Goal: Navigation & Orientation: Understand site structure

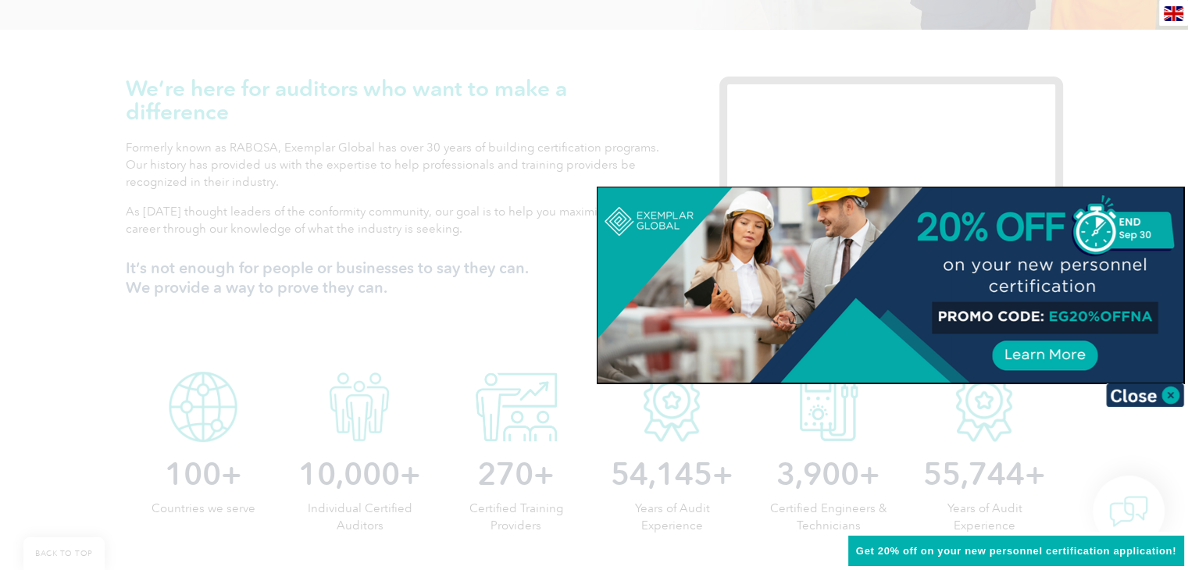
scroll to position [572, 0]
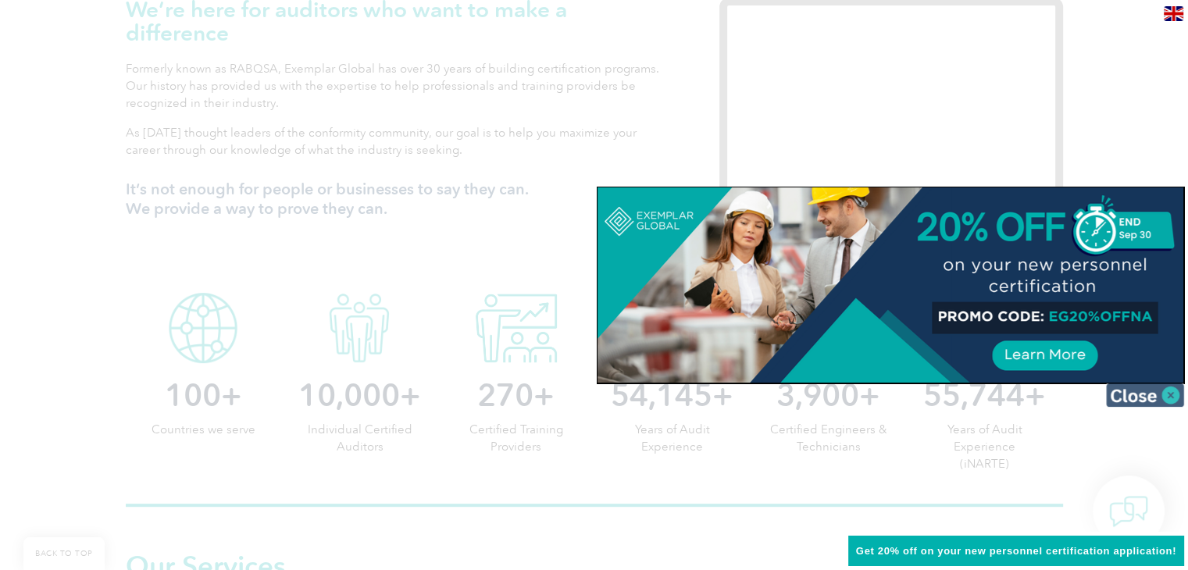
click at [1169, 397] on img at bounding box center [1145, 394] width 78 height 23
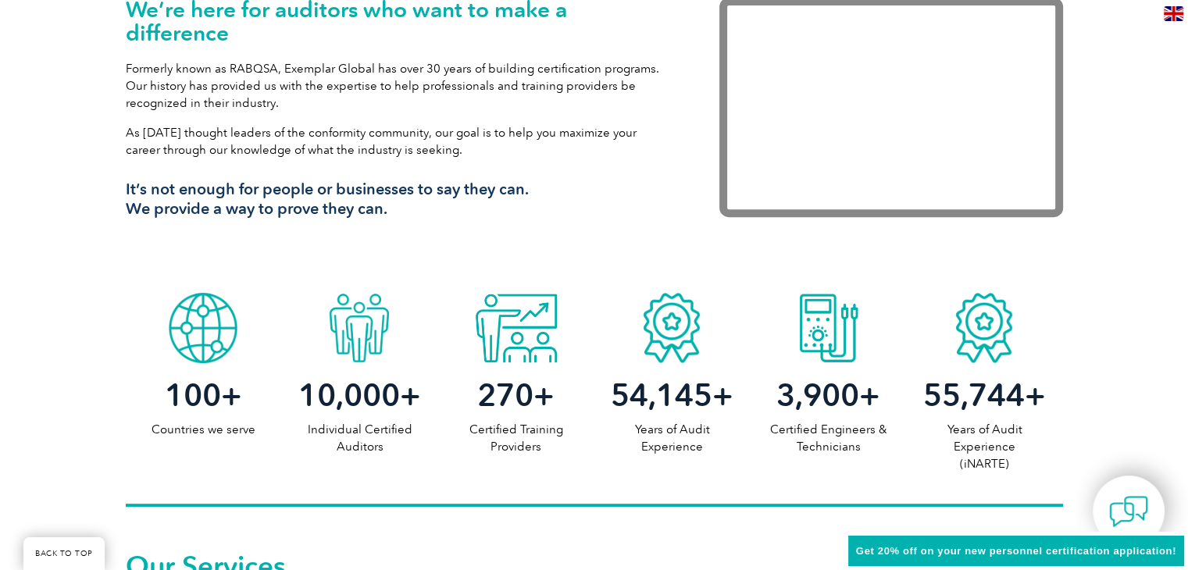
scroll to position [0, 0]
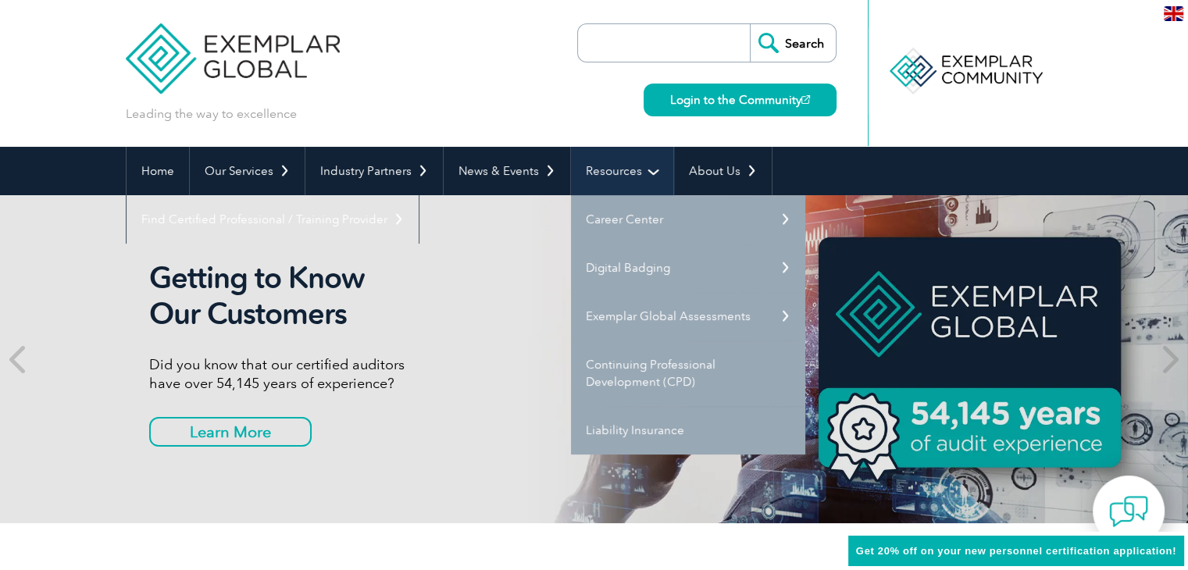
click at [589, 170] on link "Resources" at bounding box center [622, 171] width 102 height 48
